Goal: Task Accomplishment & Management: Manage account settings

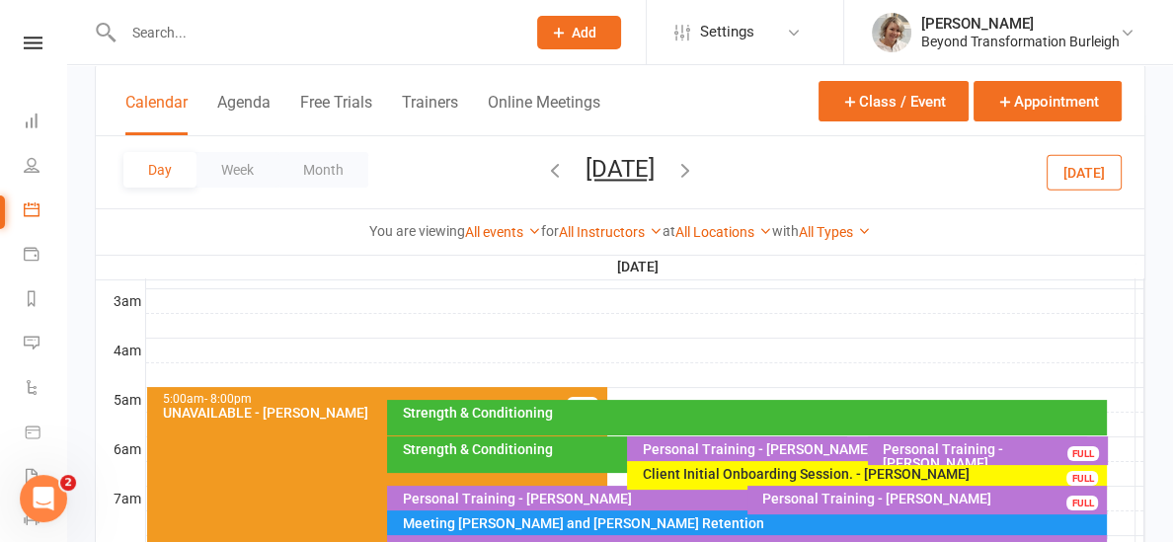
click at [585, 172] on button "[DATE]" at bounding box center [619, 169] width 69 height 28
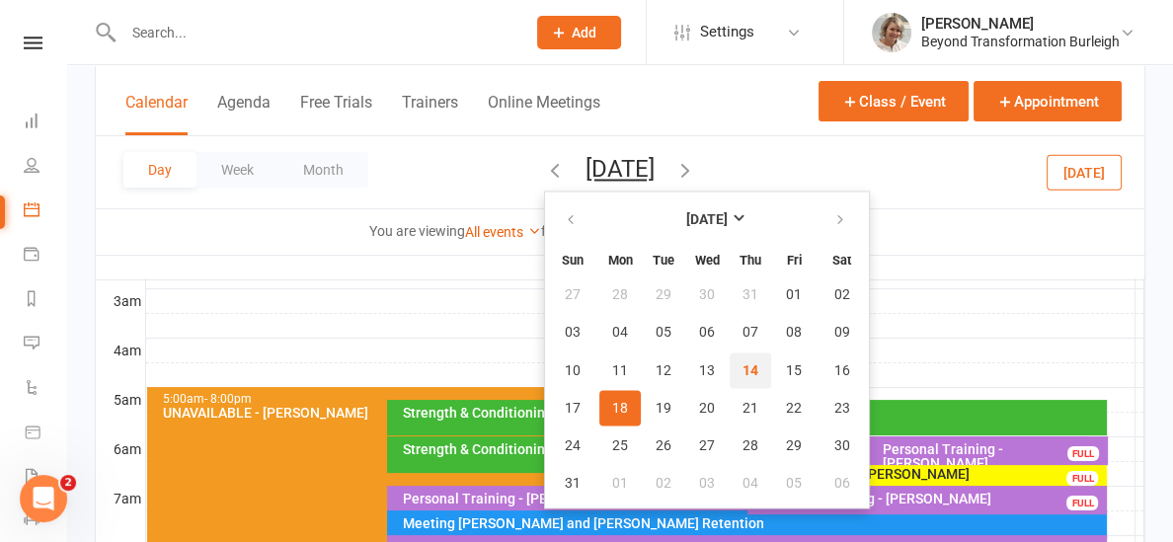
click at [742, 374] on span "14" at bounding box center [750, 370] width 16 height 16
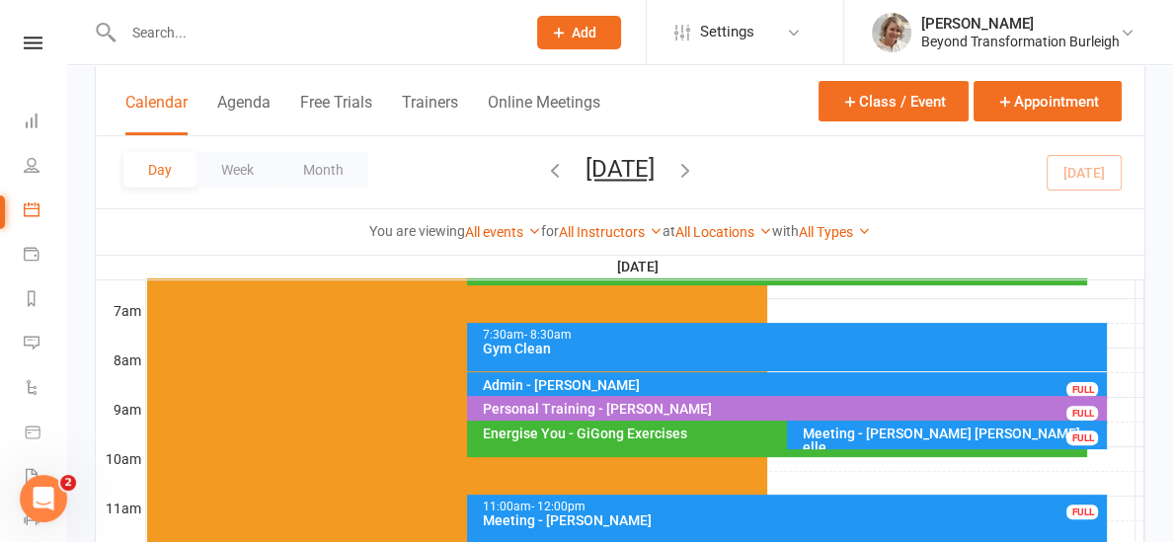
scroll to position [460, 0]
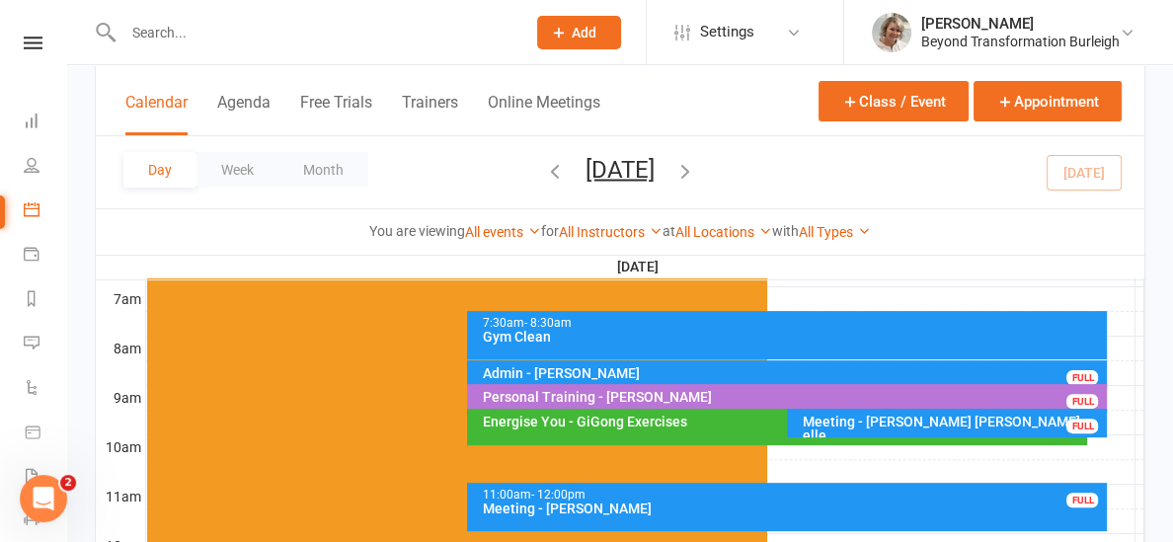
click at [668, 423] on div "Energise You - GiGong Exercises" at bounding box center [782, 422] width 602 height 14
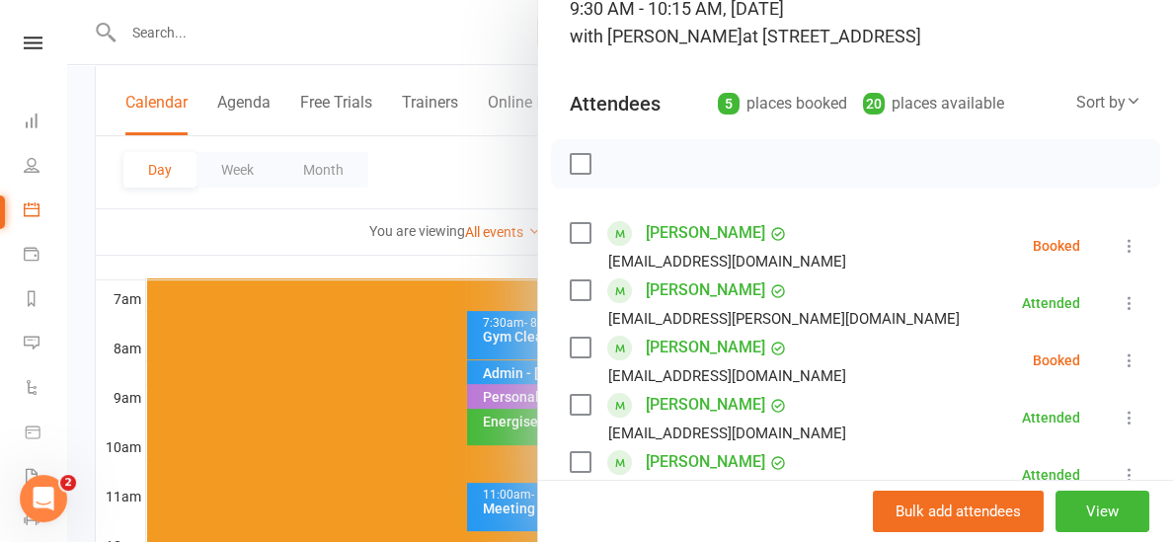
scroll to position [186, 0]
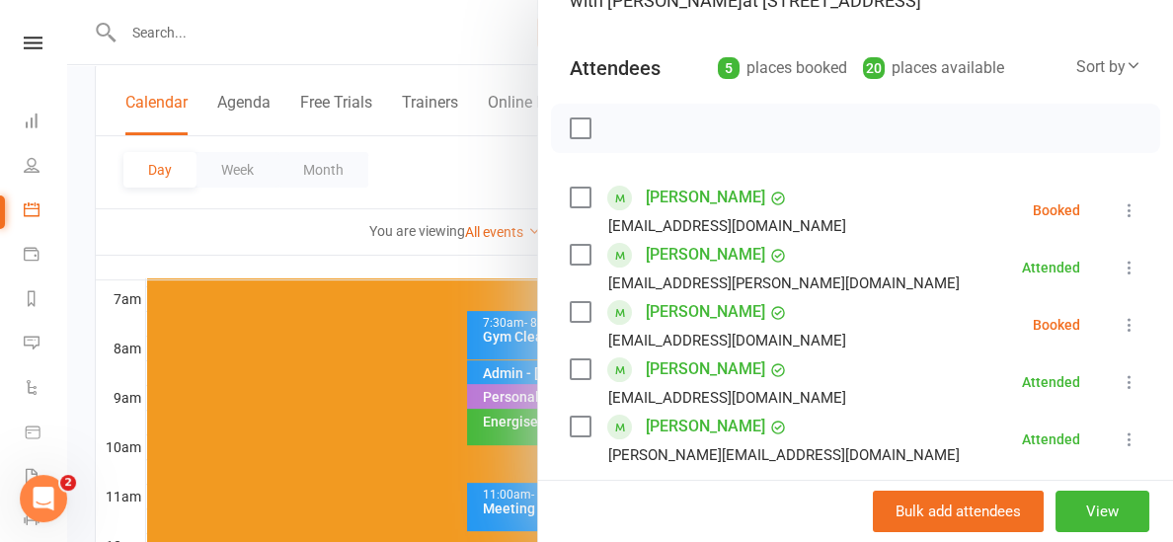
click at [1128, 213] on icon at bounding box center [1130, 210] width 20 height 20
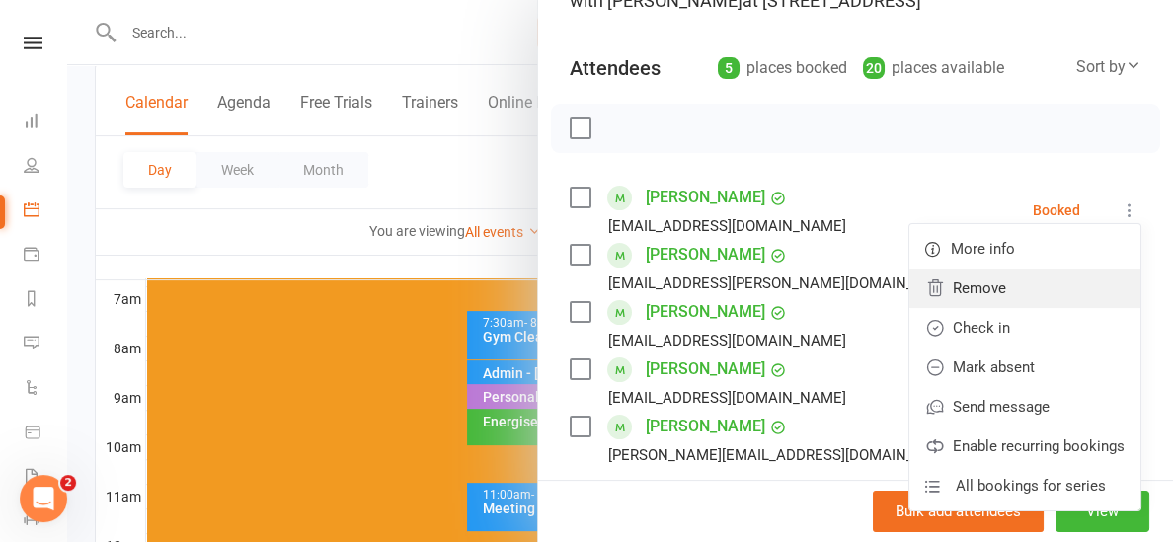
click at [1049, 274] on link "Remove" at bounding box center [1024, 288] width 231 height 39
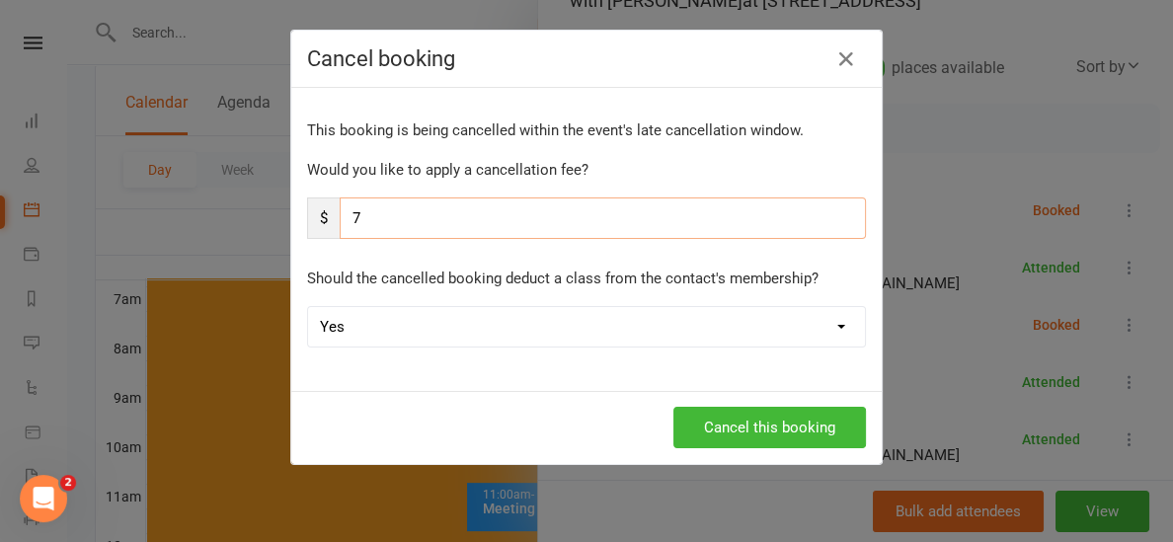
click at [620, 217] on input "7" at bounding box center [603, 217] width 526 height 41
click at [807, 419] on button "Cancel this booking" at bounding box center [769, 427] width 193 height 41
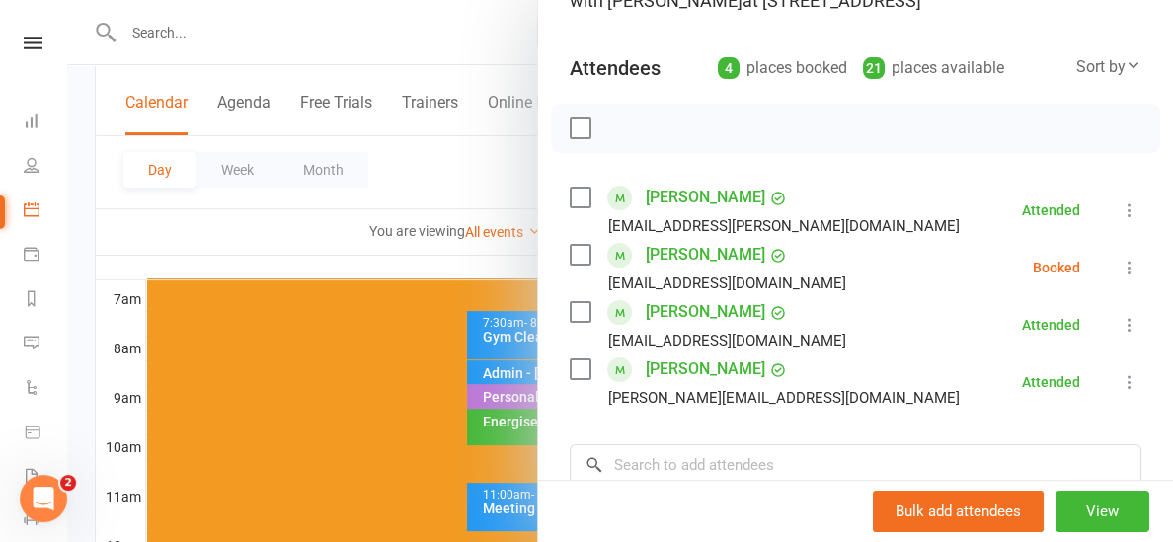
click at [505, 247] on div at bounding box center [620, 271] width 1106 height 542
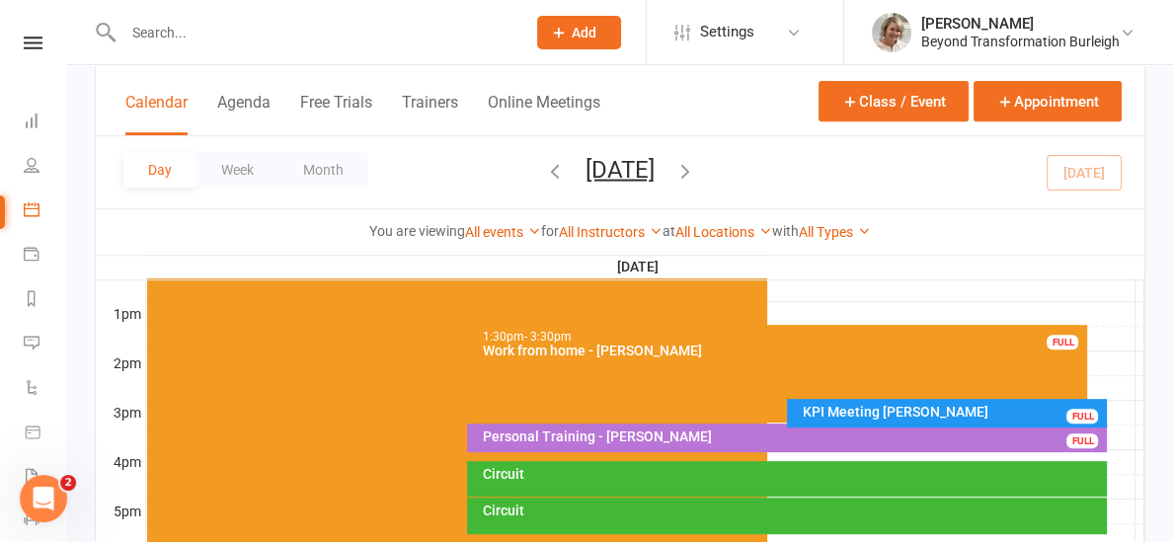
scroll to position [765, 0]
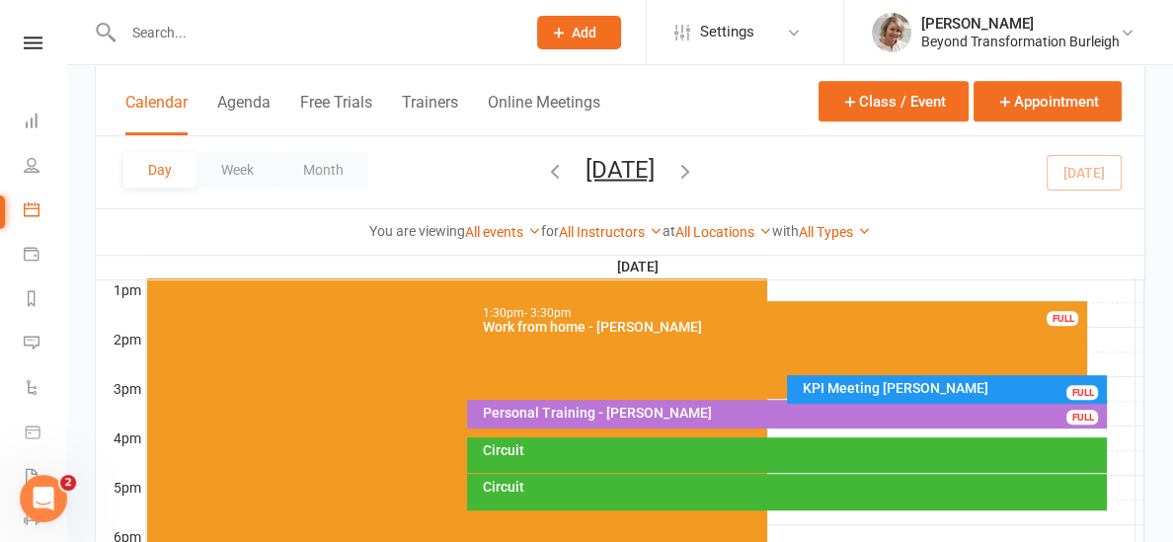
click at [551, 462] on div "Circuit" at bounding box center [787, 455] width 640 height 36
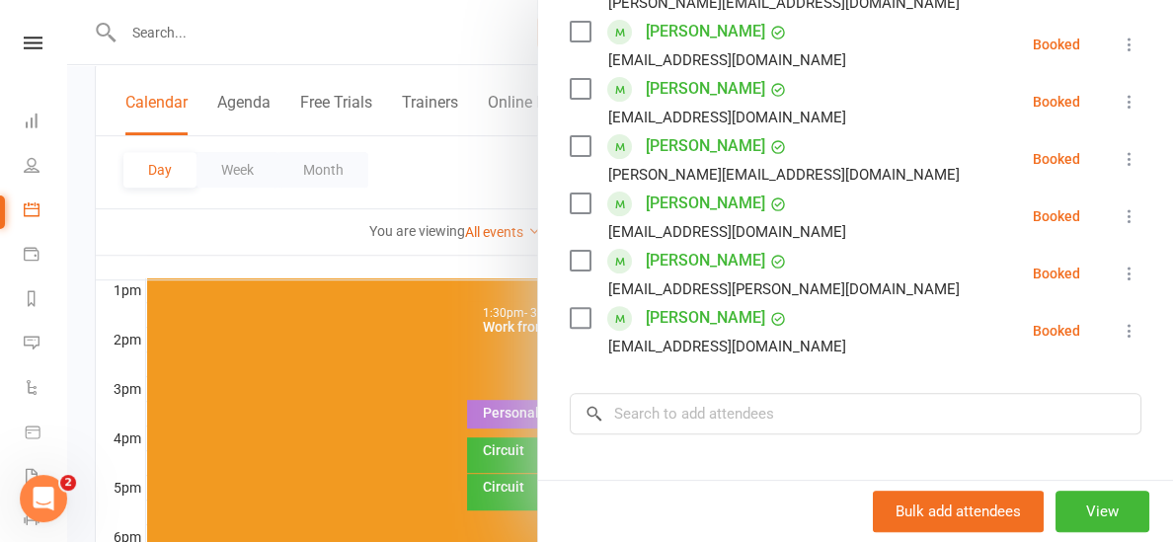
scroll to position [546, 0]
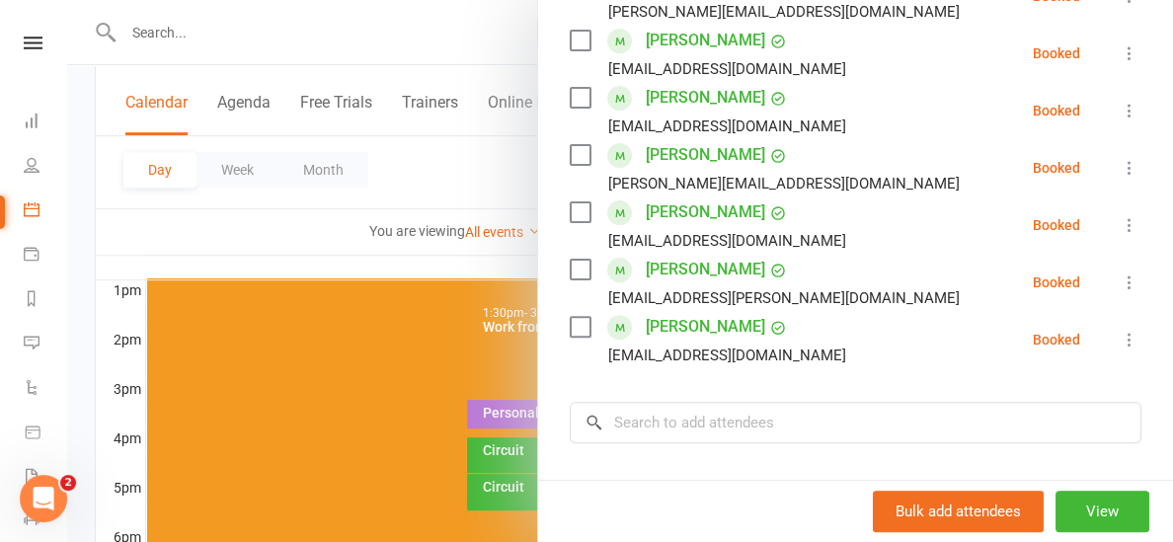
click at [485, 254] on div at bounding box center [620, 271] width 1106 height 542
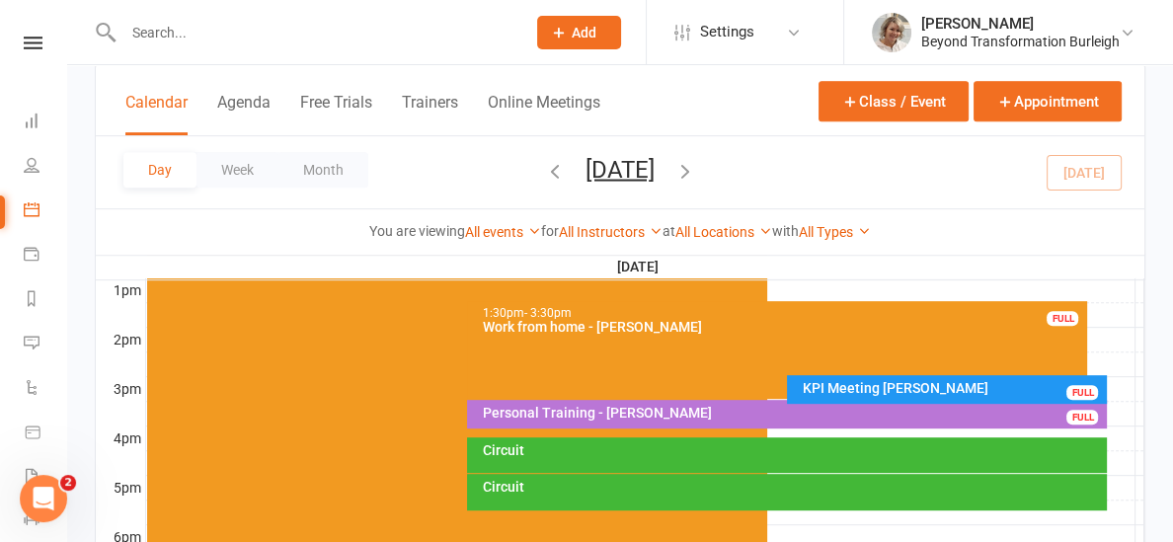
click at [478, 479] on div "Circuit" at bounding box center [787, 492] width 640 height 37
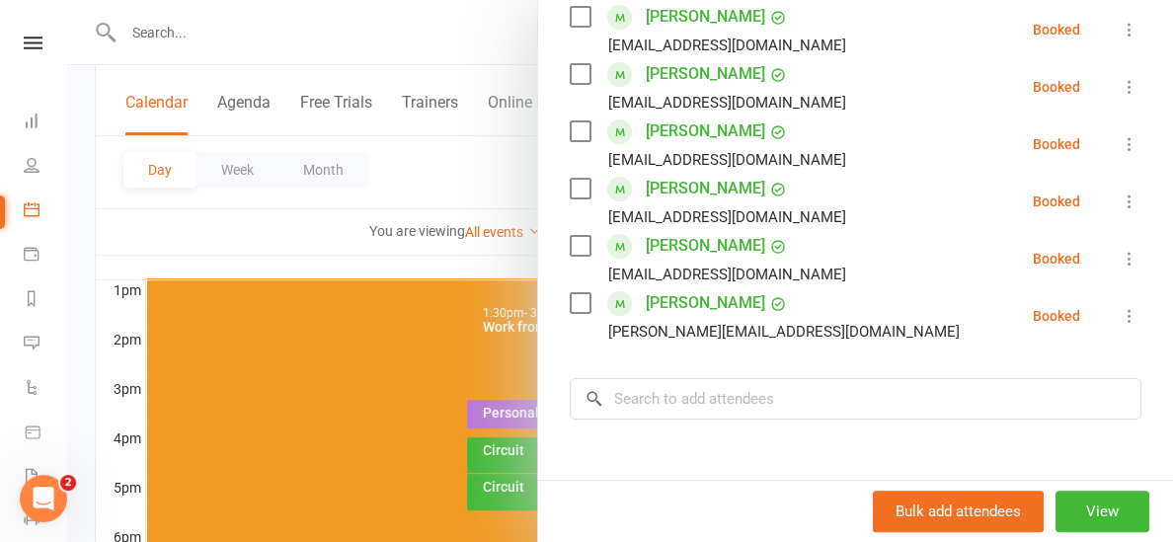
scroll to position [434, 0]
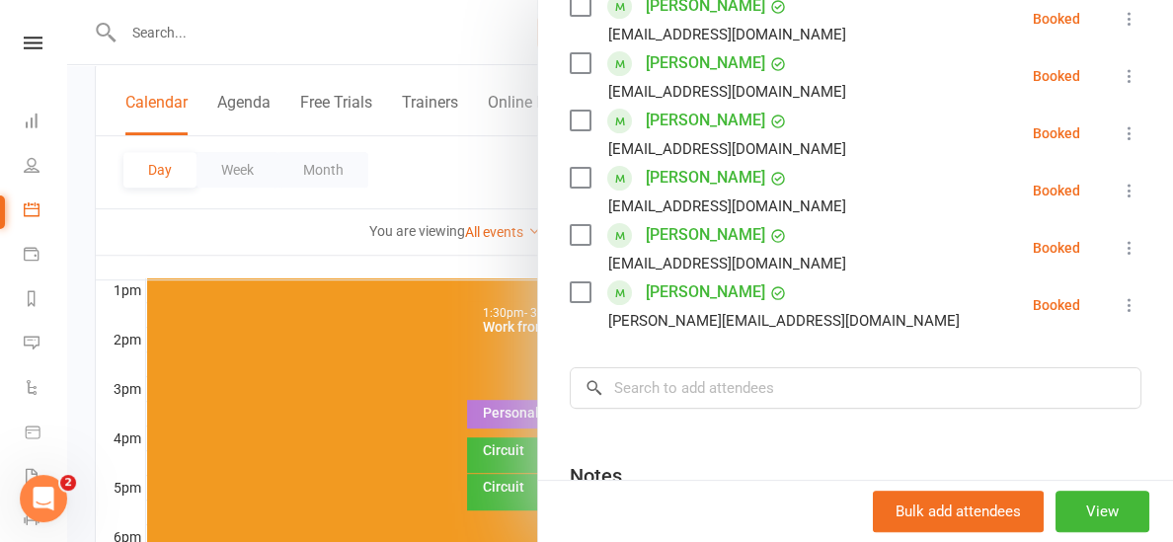
click at [521, 255] on div at bounding box center [620, 271] width 1106 height 542
